Goal: Information Seeking & Learning: Check status

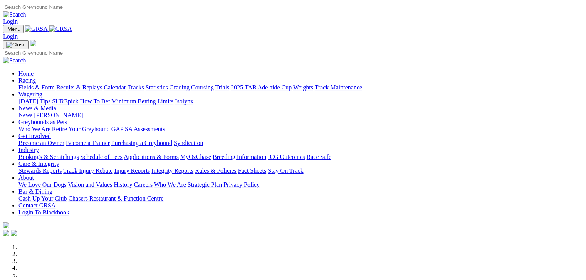
click at [35, 84] on link "Fields & Form" at bounding box center [36, 87] width 36 height 7
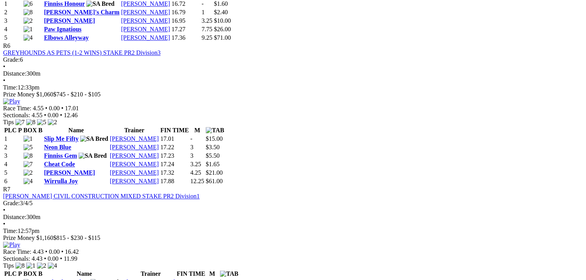
scroll to position [1040, 0]
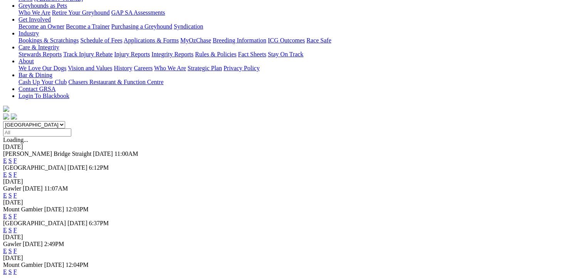
scroll to position [135, 0]
